Goal: Task Accomplishment & Management: Manage account settings

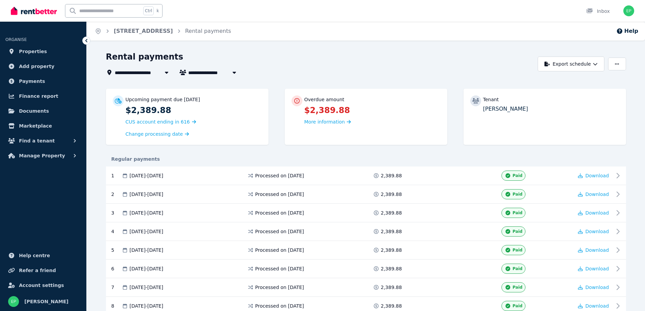
click at [332, 120] on span "More information" at bounding box center [324, 121] width 41 height 5
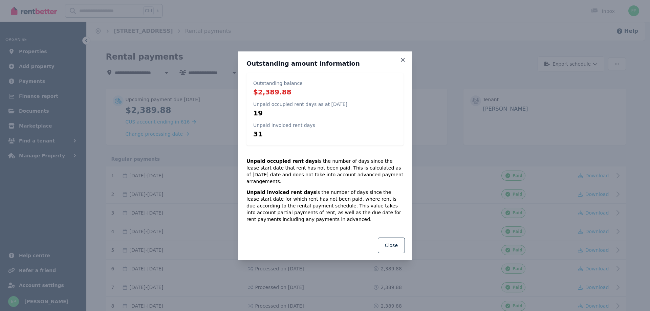
click at [393, 245] on button "Close" at bounding box center [391, 246] width 27 height 16
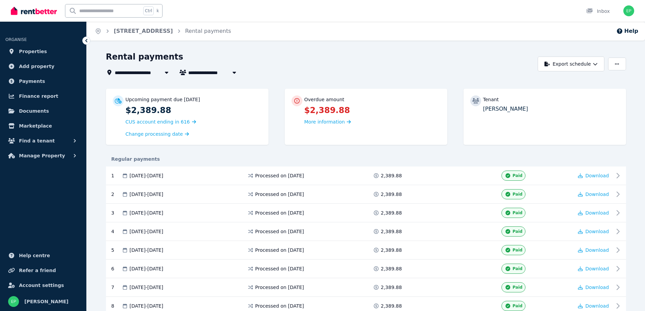
click at [619, 62] on icon "button" at bounding box center [617, 64] width 4 height 5
click at [466, 123] on div "Tenant [PERSON_NAME]" at bounding box center [545, 117] width 163 height 56
click at [237, 71] on icon "button" at bounding box center [234, 72] width 7 height 5
type input "**********"
click at [331, 58] on div "Rental payments" at bounding box center [320, 57] width 428 height 13
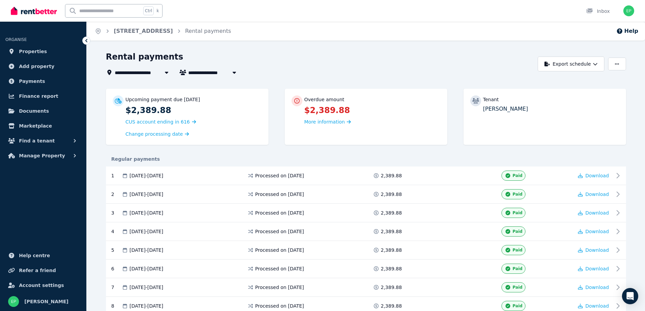
click at [49, 154] on span "Manage Property" at bounding box center [42, 156] width 46 height 8
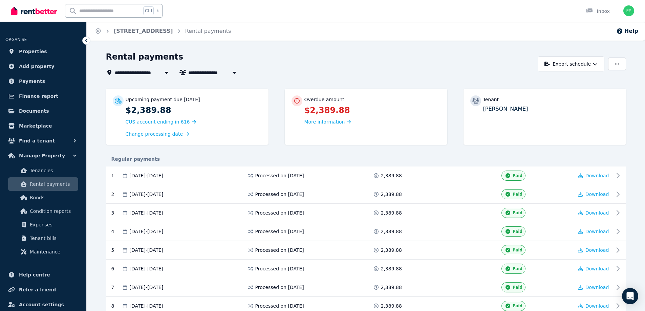
click at [45, 238] on span "Tenant bills" at bounding box center [53, 238] width 46 height 8
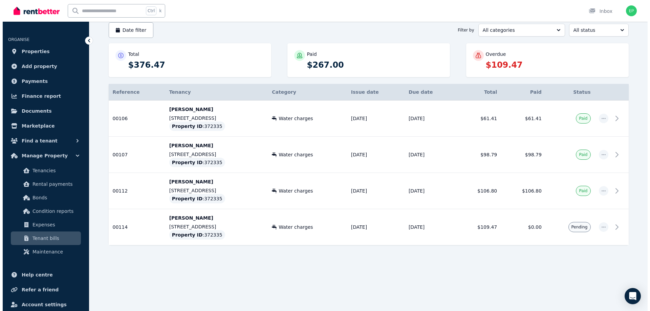
scroll to position [102, 0]
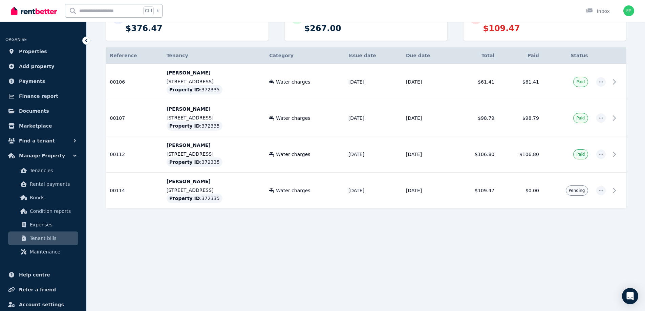
click at [599, 192] on icon "button" at bounding box center [600, 190] width 5 height 5
click at [591, 210] on span "Resend tenant bill" at bounding box center [578, 209] width 43 height 8
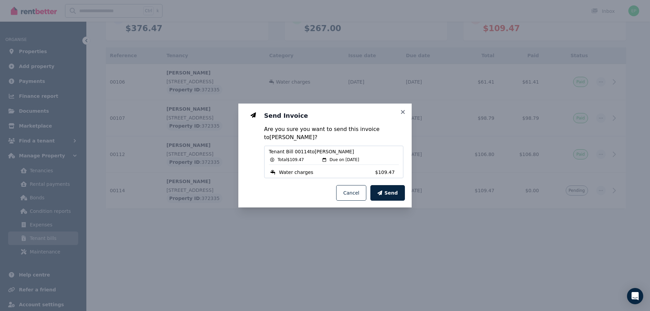
click at [395, 195] on span "Send" at bounding box center [391, 193] width 14 height 7
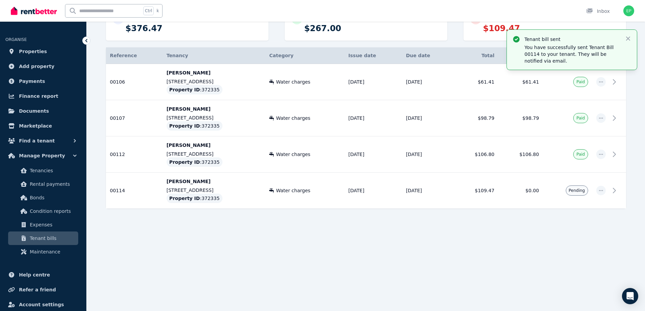
click at [45, 188] on span "Rental payments" at bounding box center [53, 184] width 46 height 8
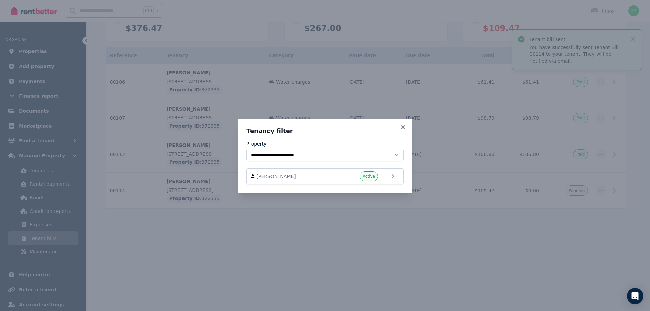
click at [381, 178] on div "[PERSON_NAME] Active" at bounding box center [325, 176] width 148 height 10
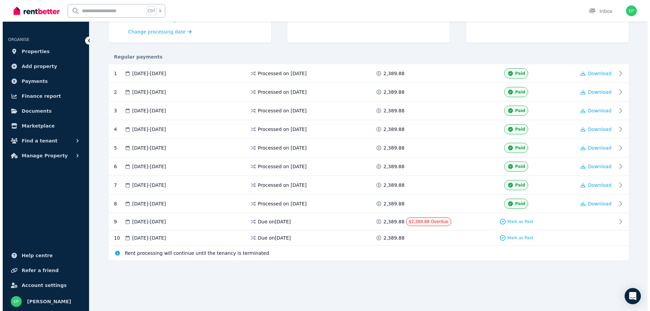
scroll to position [169, 0]
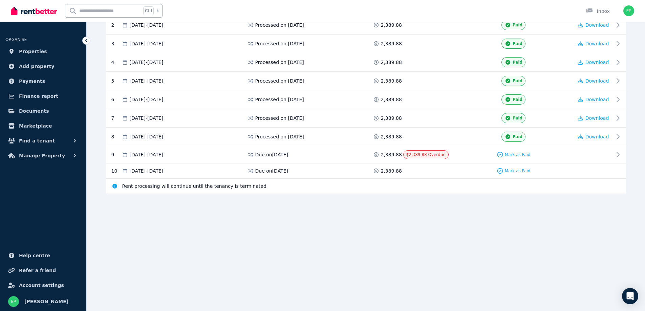
click at [622, 154] on icon at bounding box center [618, 155] width 8 height 8
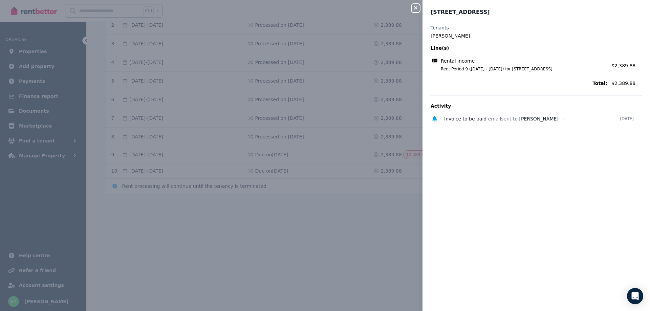
click at [637, 297] on icon "Open Intercom Messenger" at bounding box center [635, 296] width 7 height 8
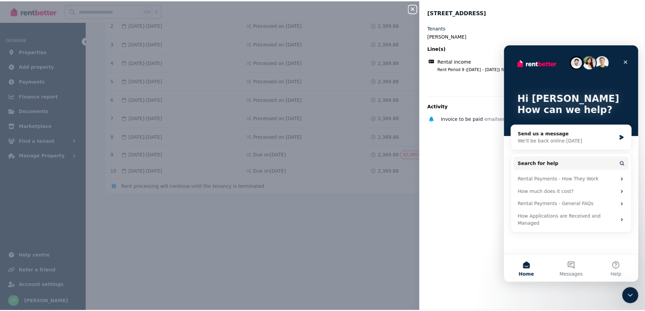
scroll to position [0, 0]
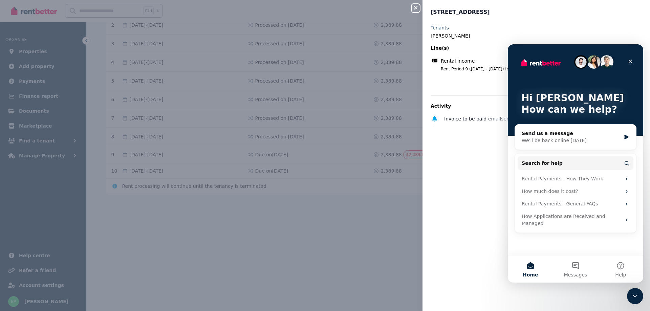
click at [413, 6] on icon "button" at bounding box center [416, 7] width 8 height 5
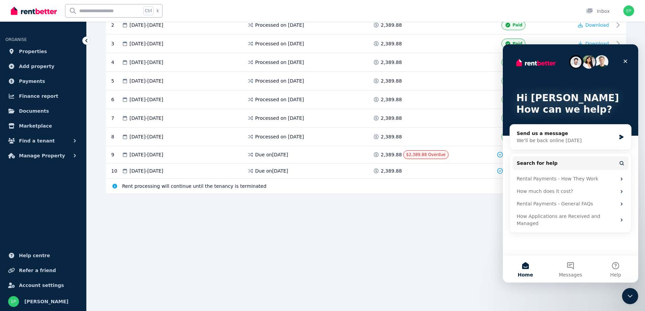
click at [627, 61] on icon "Close" at bounding box center [626, 62] width 4 height 4
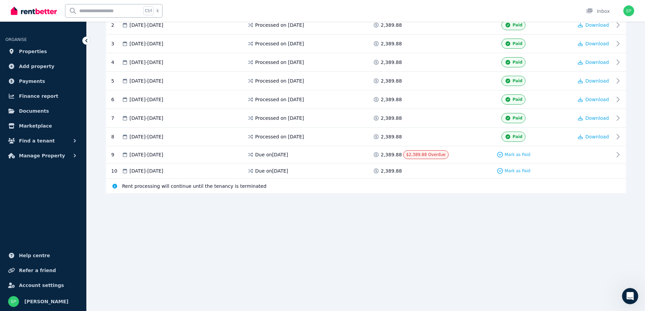
click at [164, 154] on span "[DATE] - [DATE]" at bounding box center [147, 154] width 34 height 7
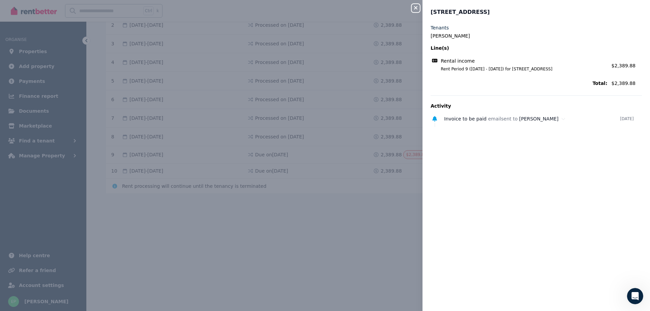
click at [358, 253] on div "Close panel [STREET_ADDRESS], Narwee Tenants [PERSON_NAME] Line(s) Rental incom…" at bounding box center [325, 155] width 650 height 311
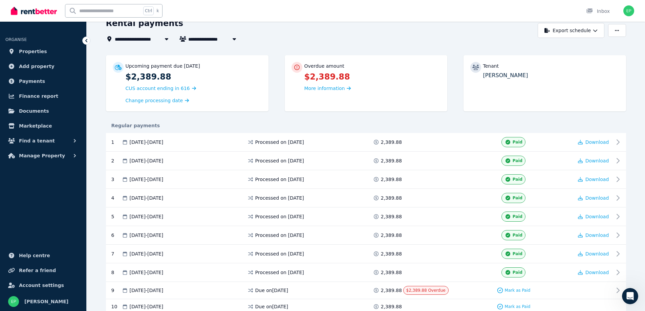
scroll to position [34, 0]
click at [40, 155] on span "Manage Property" at bounding box center [42, 156] width 46 height 8
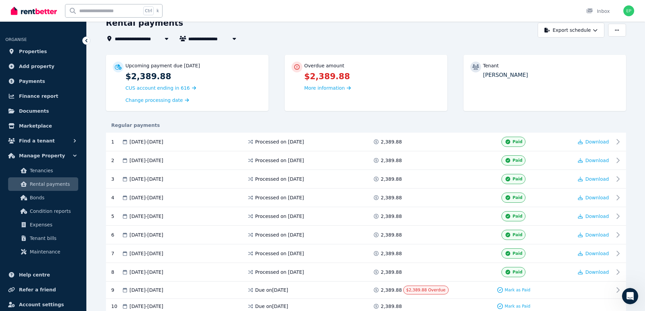
click at [50, 171] on span "Tenancies" at bounding box center [53, 171] width 46 height 8
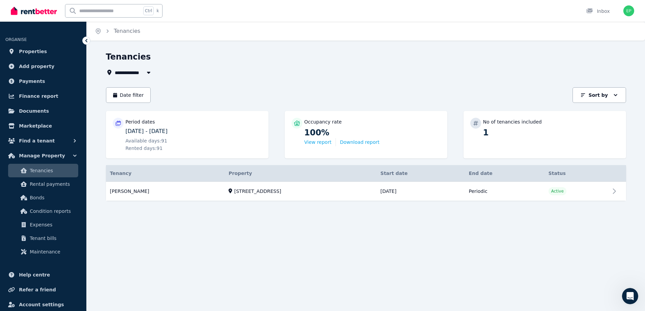
click at [606, 192] on link "View property details" at bounding box center [366, 191] width 520 height 19
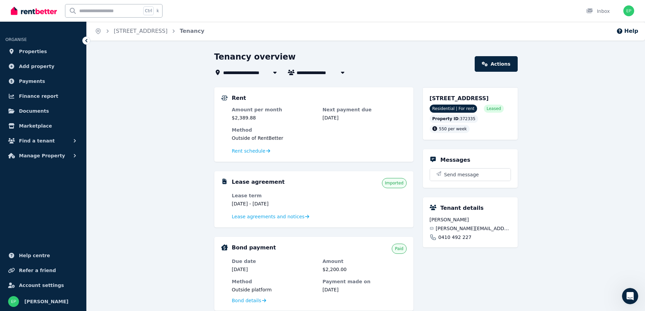
click at [504, 66] on link "Actions" at bounding box center [496, 64] width 43 height 16
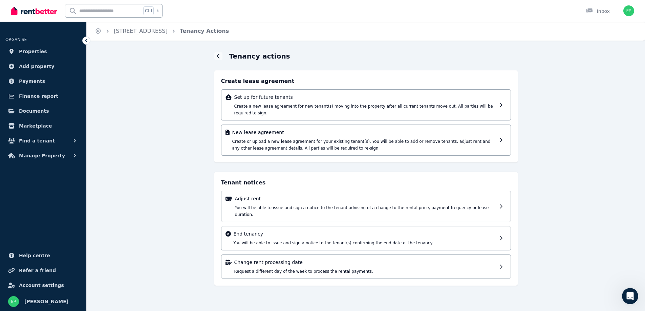
click at [216, 55] on div at bounding box center [218, 56] width 8 height 8
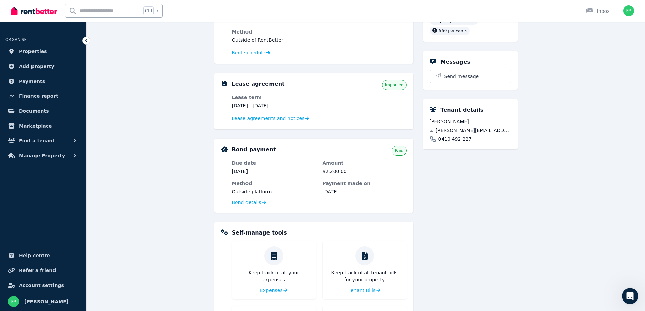
scroll to position [102, 0]
